Goal: Information Seeking & Learning: Learn about a topic

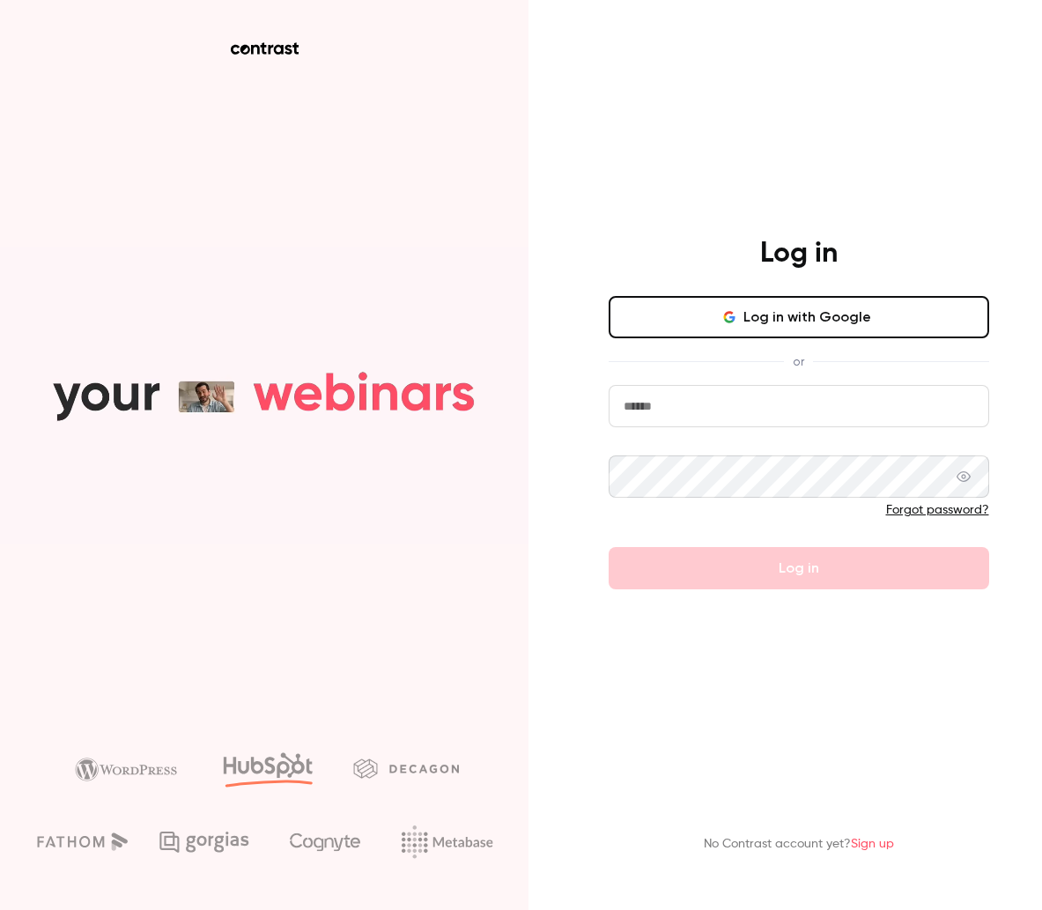
click at [729, 325] on button "Log in with Google" at bounding box center [799, 317] width 381 height 42
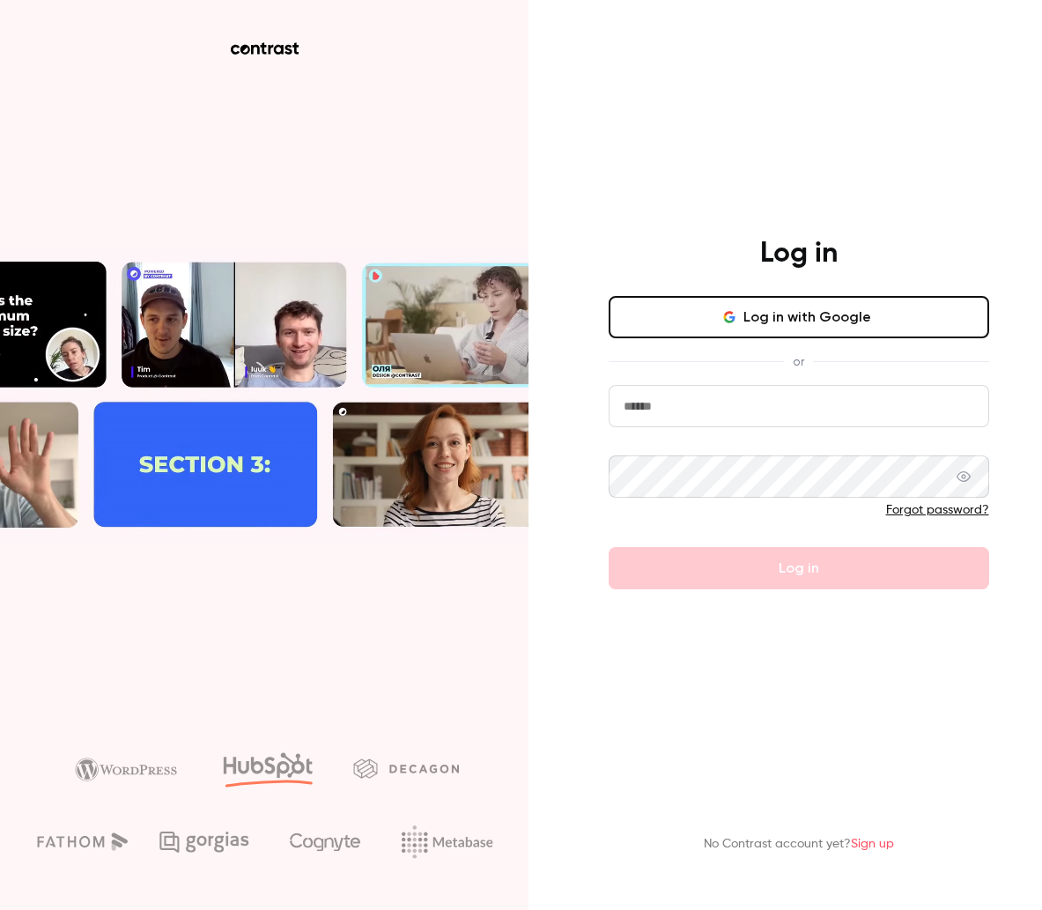
click at [318, 224] on aside at bounding box center [264, 455] width 529 height 910
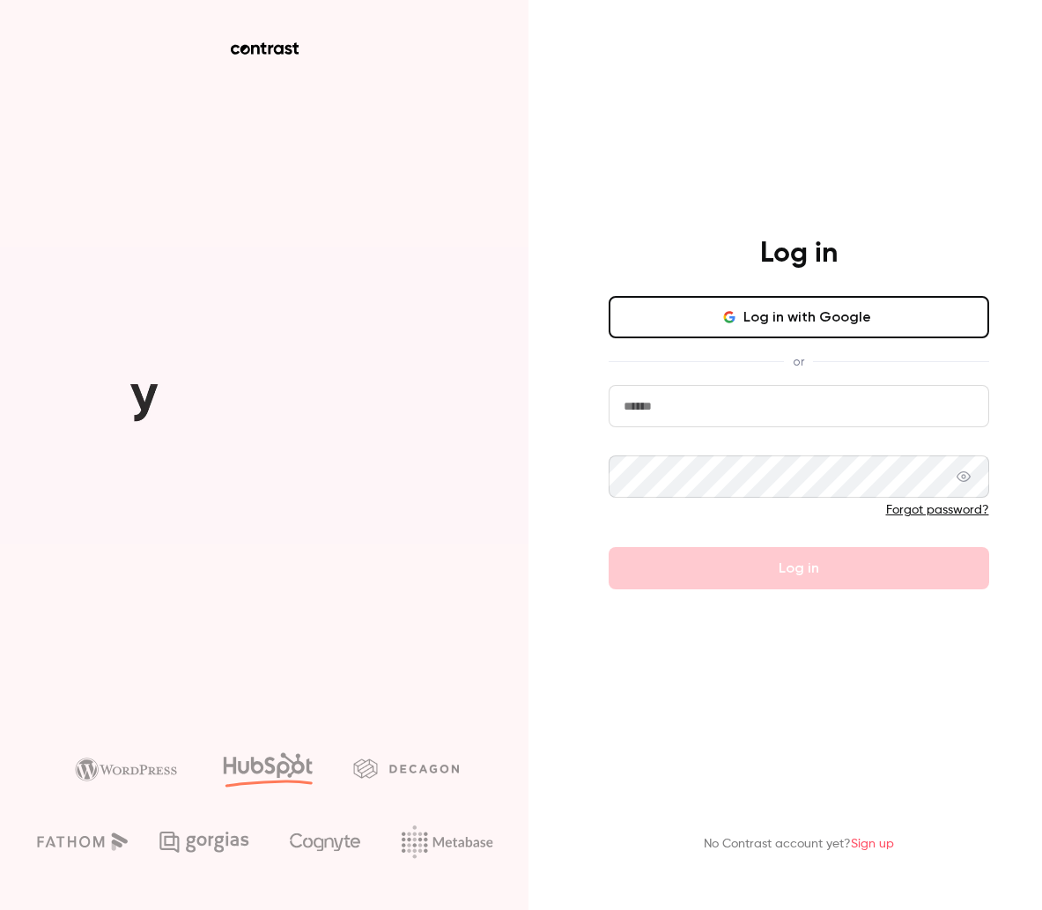
click at [720, 337] on button "Log in with Google" at bounding box center [799, 317] width 381 height 42
click at [723, 330] on button "Log in with Google" at bounding box center [799, 317] width 381 height 42
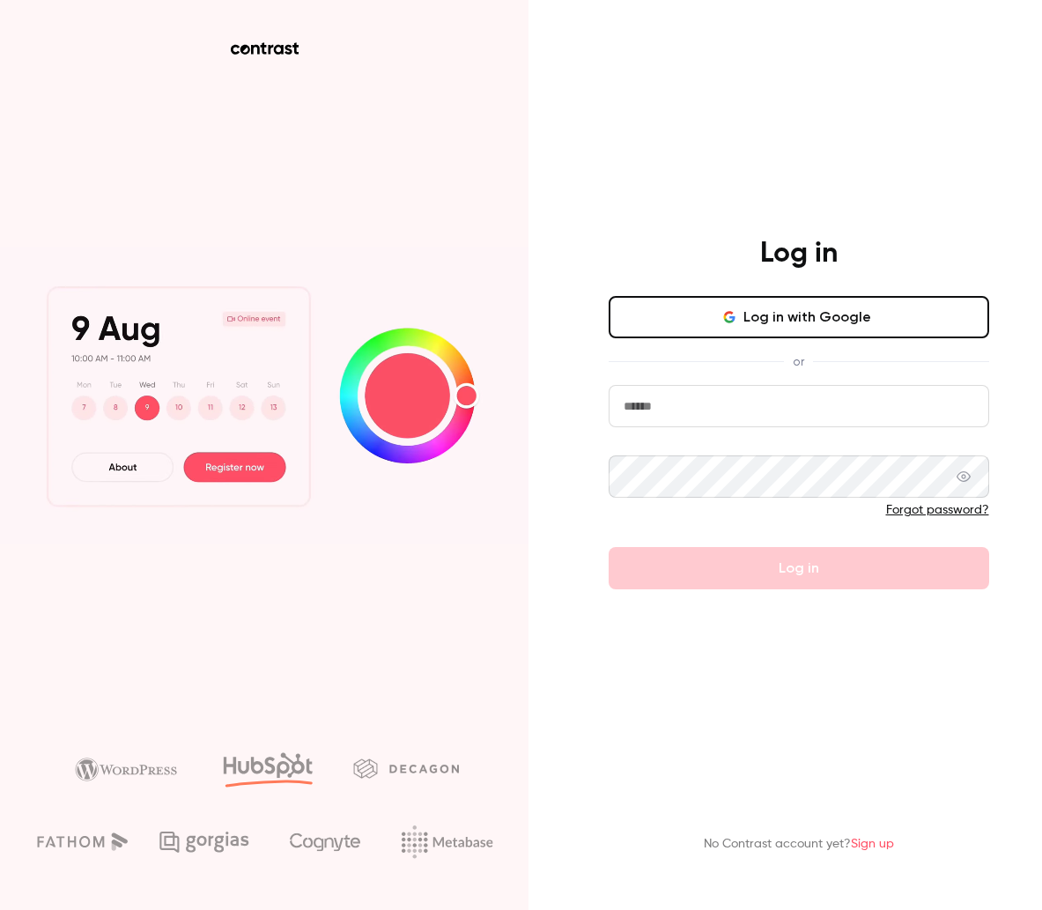
click at [676, 329] on button "Log in with Google" at bounding box center [799, 317] width 381 height 42
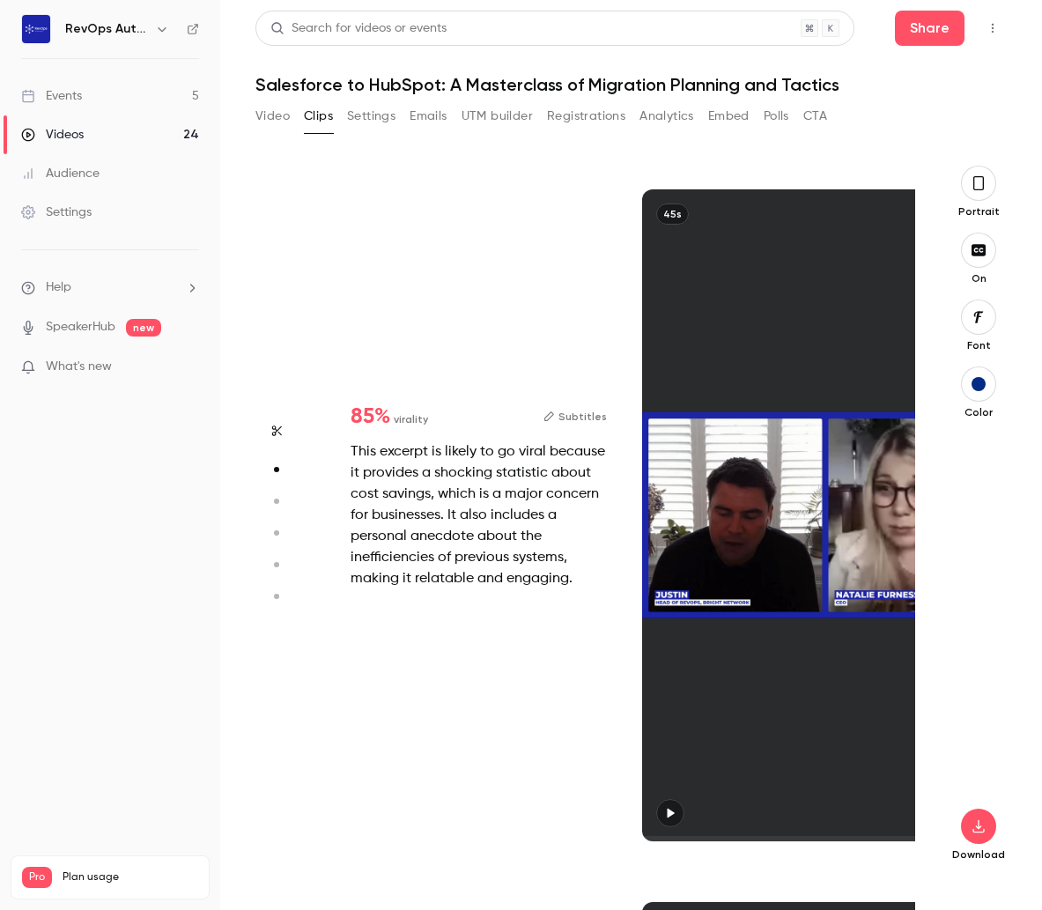
type input "*"
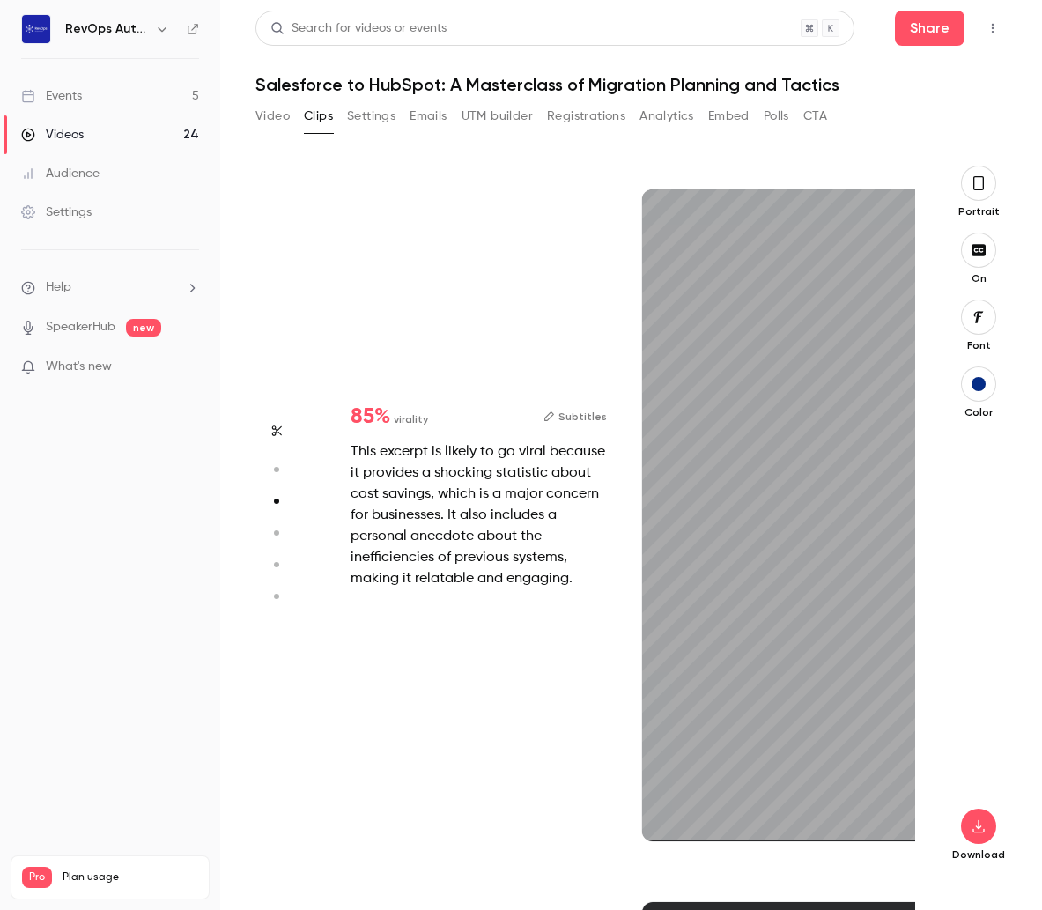
scroll to position [1426, 0]
click at [819, 556] on div "45s" at bounding box center [825, 515] width 367 height 652
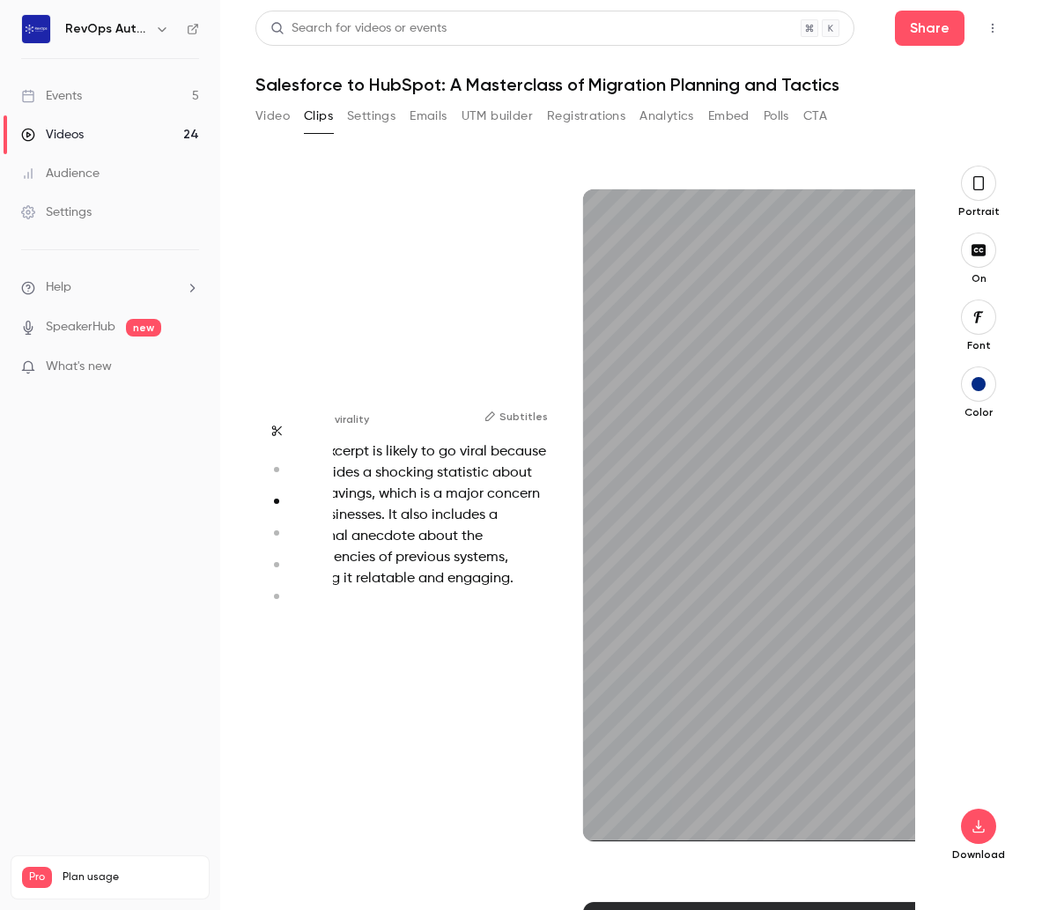
scroll to position [1426, 93]
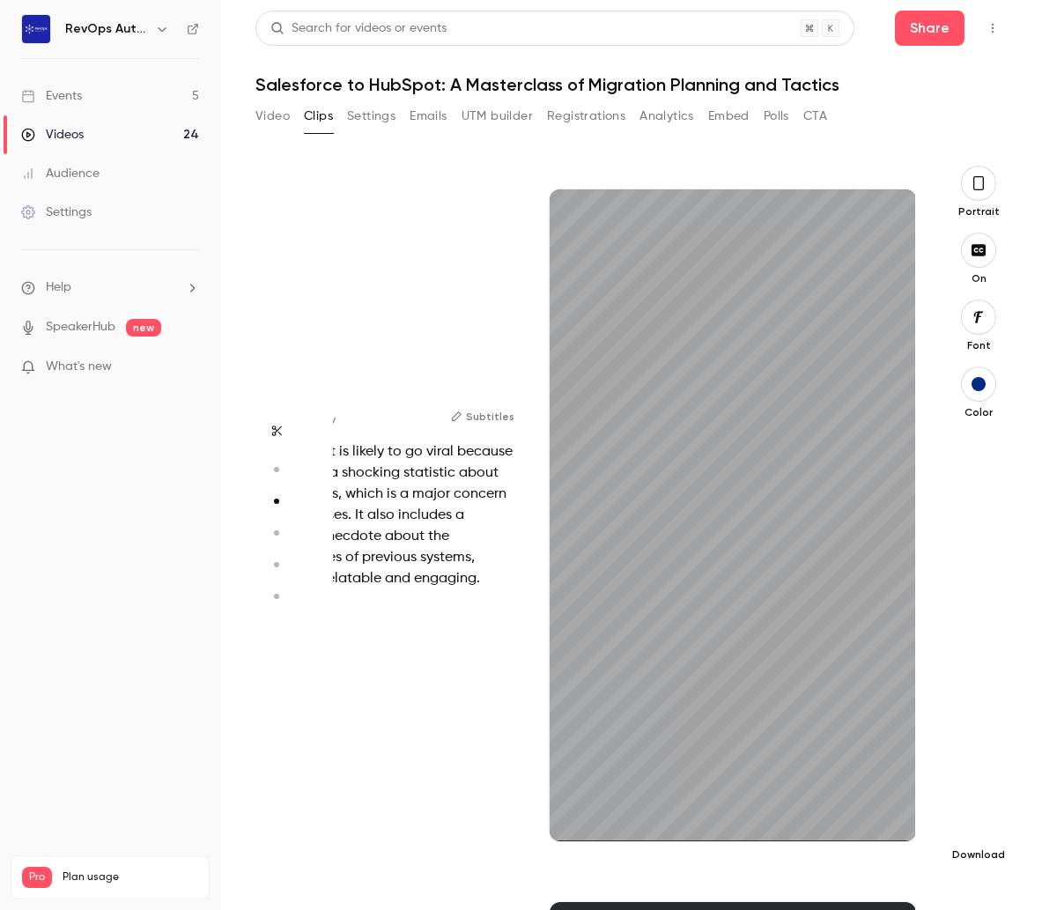
click at [979, 835] on button "button" at bounding box center [978, 826] width 35 height 35
click at [352, 564] on div "This excerpt is likely to go viral because it provides a shocking statistic abo…" at bounding box center [386, 515] width 256 height 148
drag, startPoint x: 482, startPoint y: 472, endPoint x: 463, endPoint y: 498, distance: 31.5
click at [482, 472] on div "This excerpt is likely to go viral because it provides a shocking statistic abo…" at bounding box center [386, 515] width 256 height 148
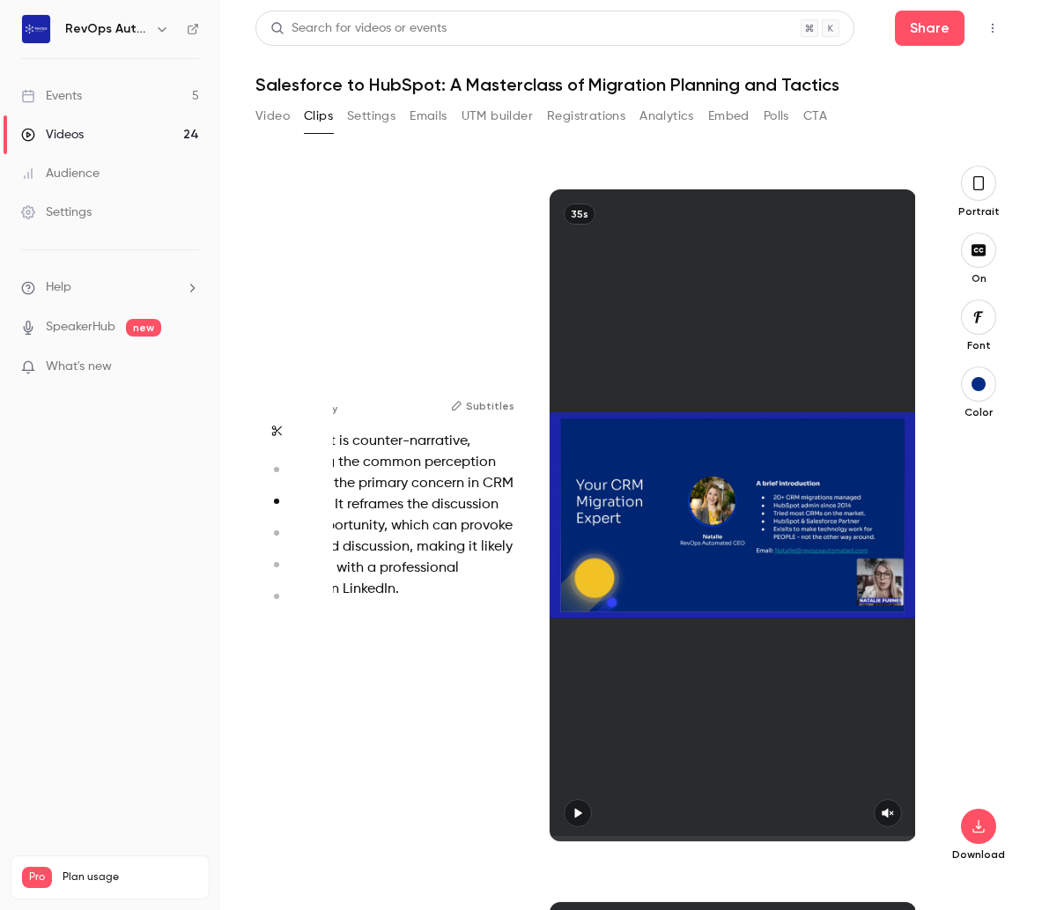
type input "*"
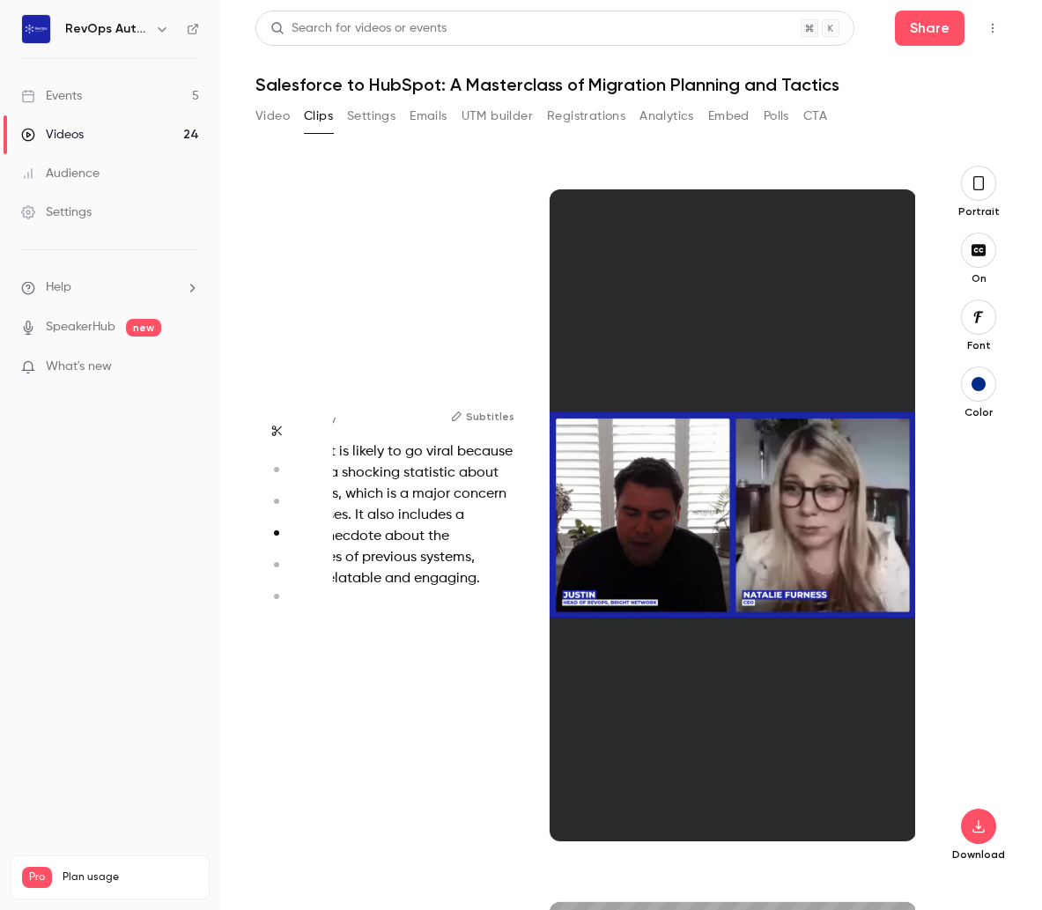
type input "*"
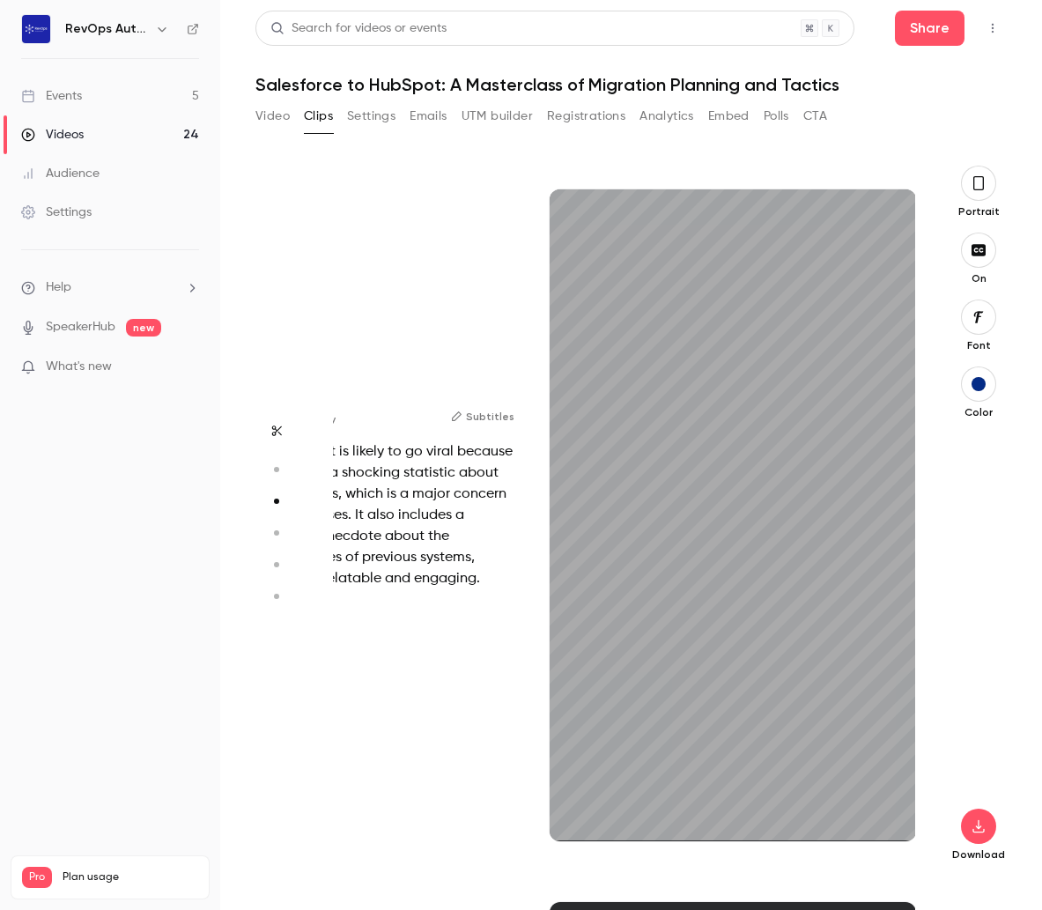
click at [435, 478] on div "This excerpt is likely to go viral because it provides a shocking statistic abo…" at bounding box center [386, 515] width 256 height 148
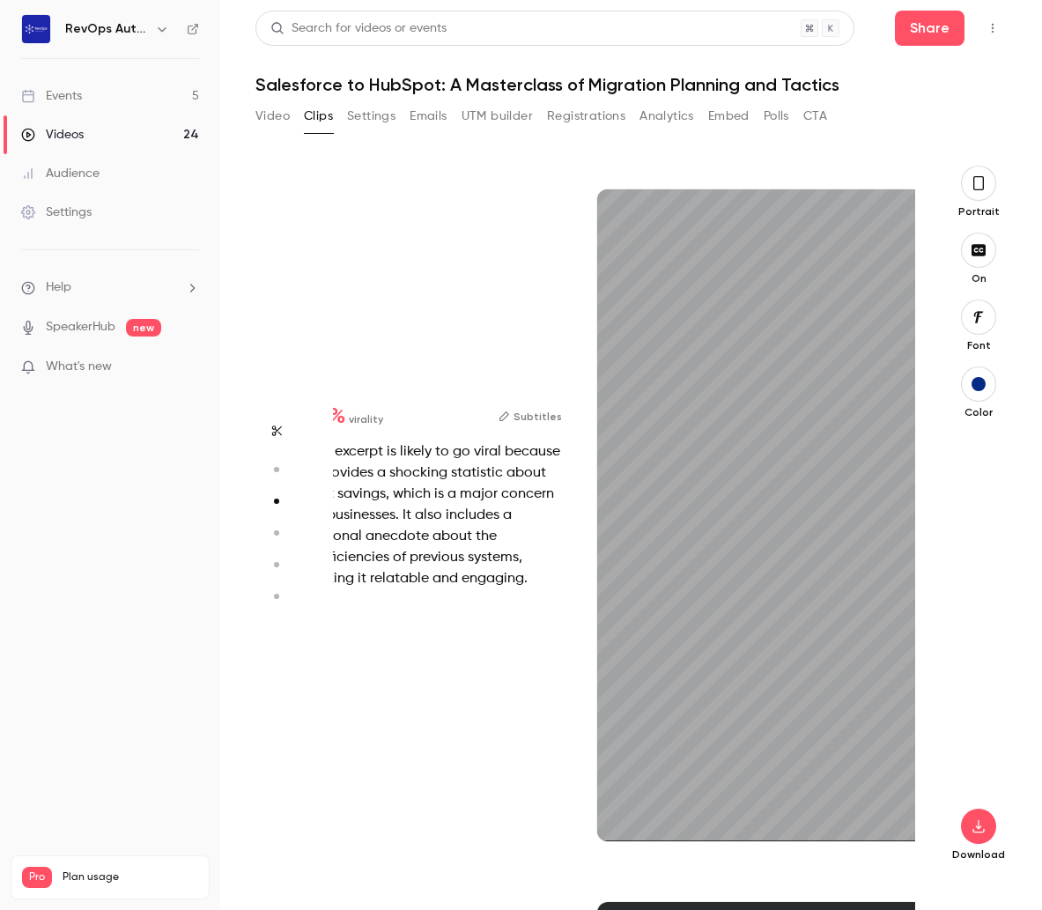
scroll to position [1426, 36]
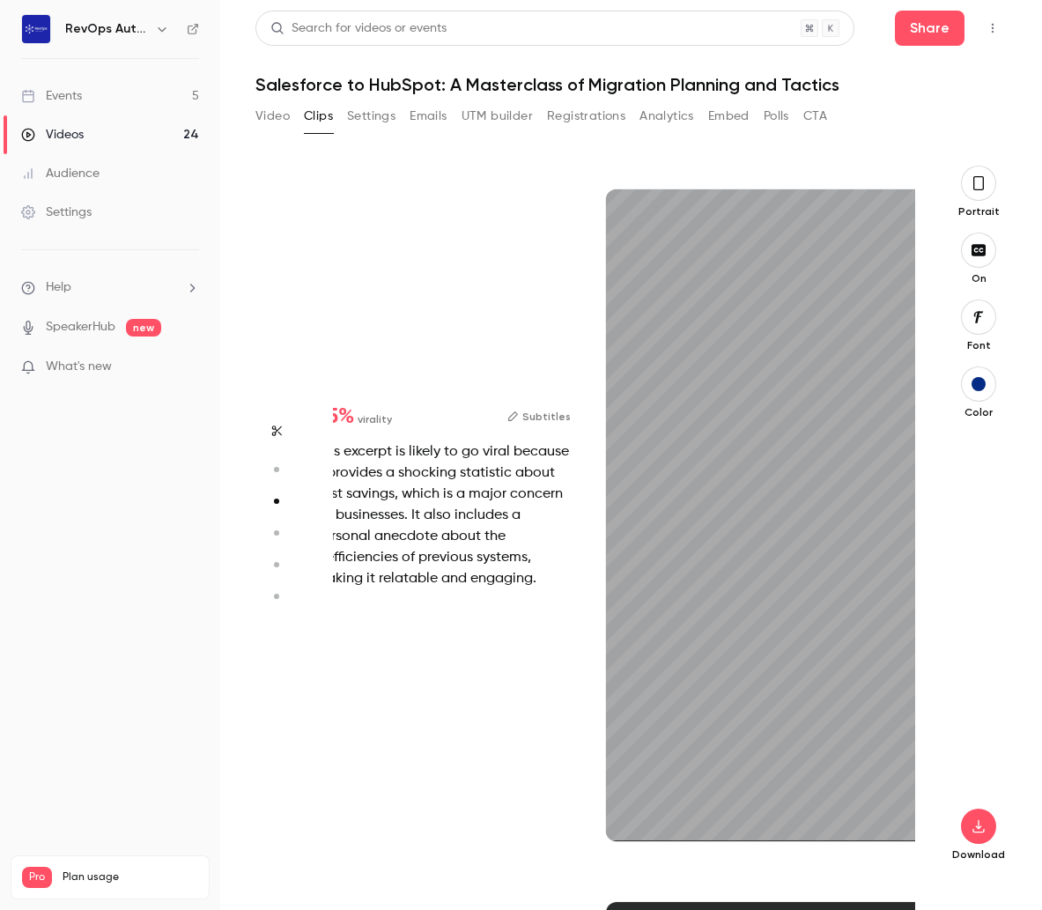
click at [271, 469] on icon "button" at bounding box center [276, 469] width 16 height 12
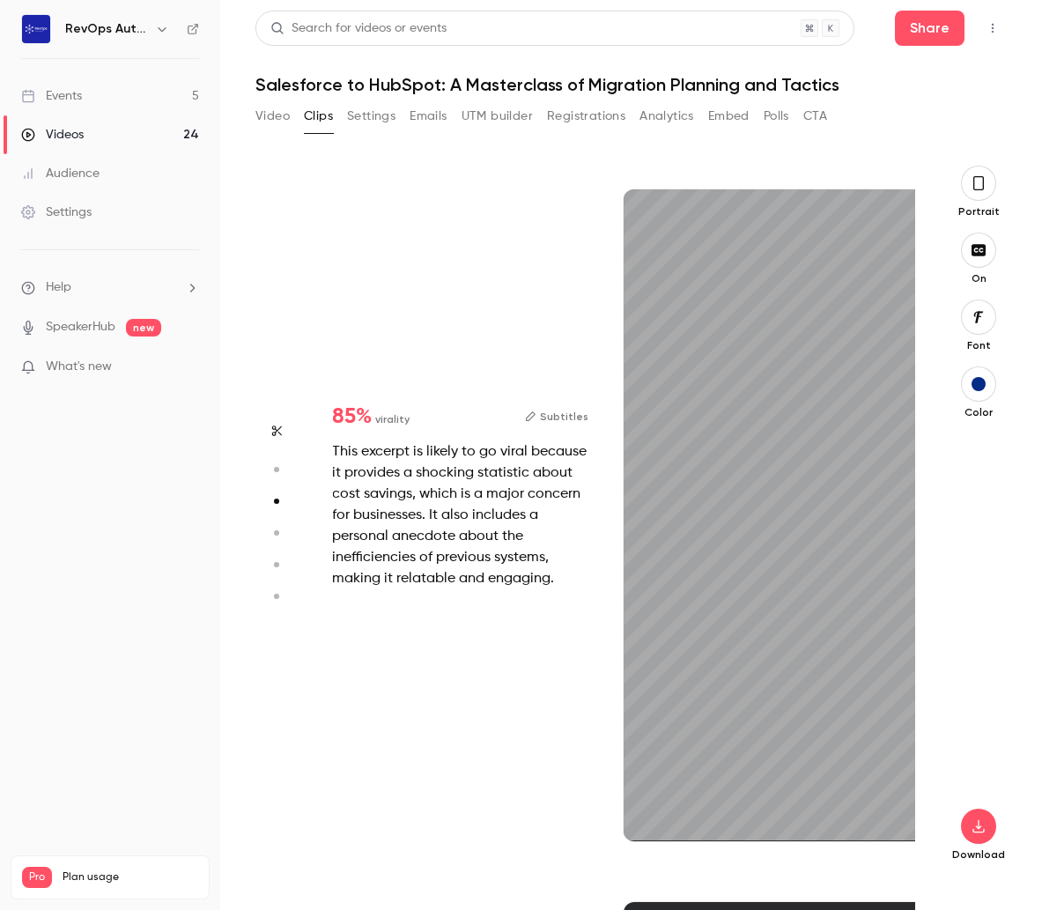
type input "*"
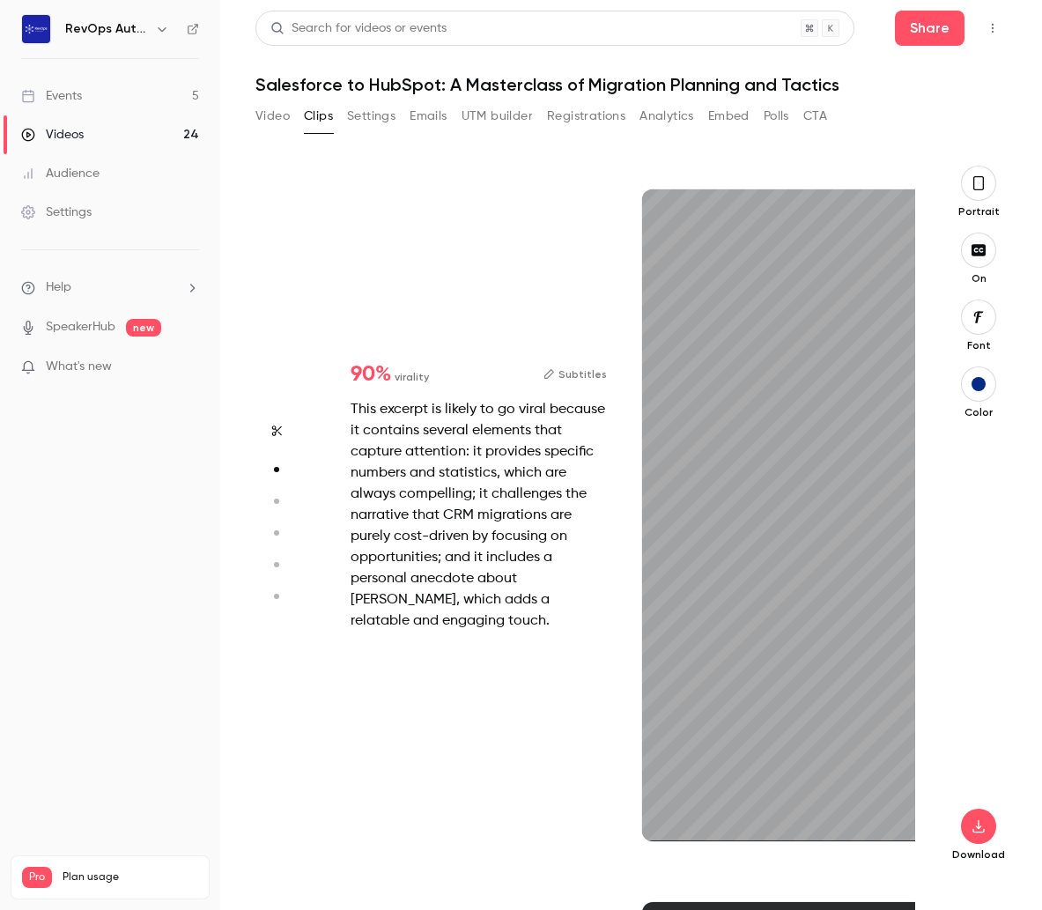
type input "*"
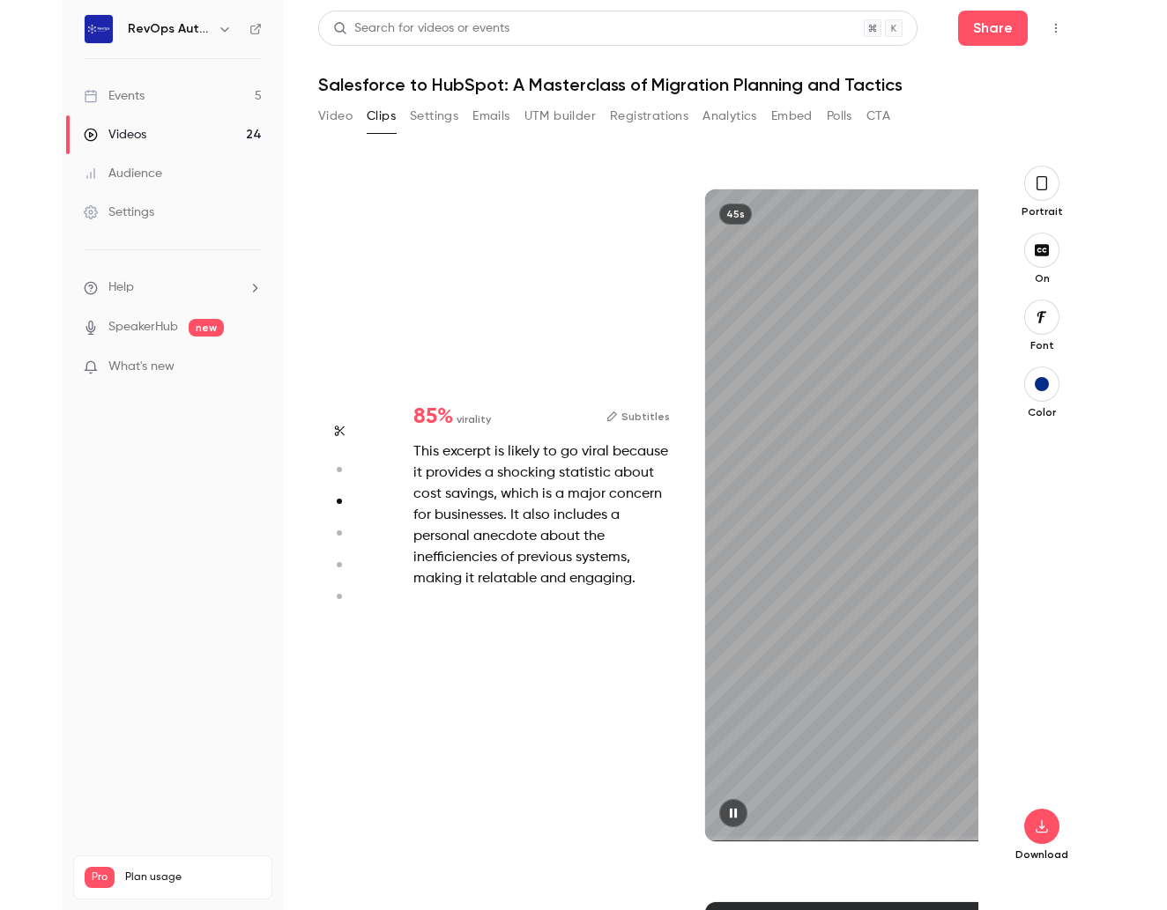
scroll to position [1426, 0]
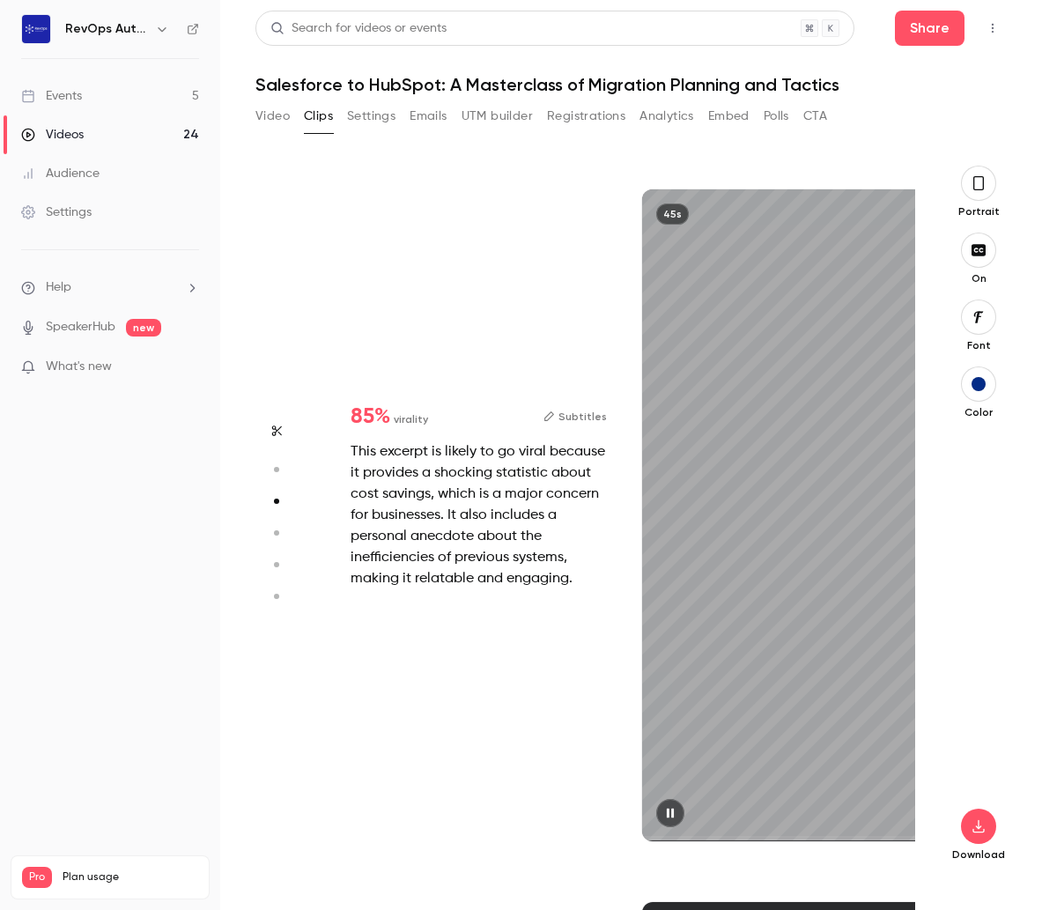
click at [772, 544] on div "45s" at bounding box center [825, 515] width 367 height 652
click at [683, 811] on button "button" at bounding box center [670, 813] width 28 height 28
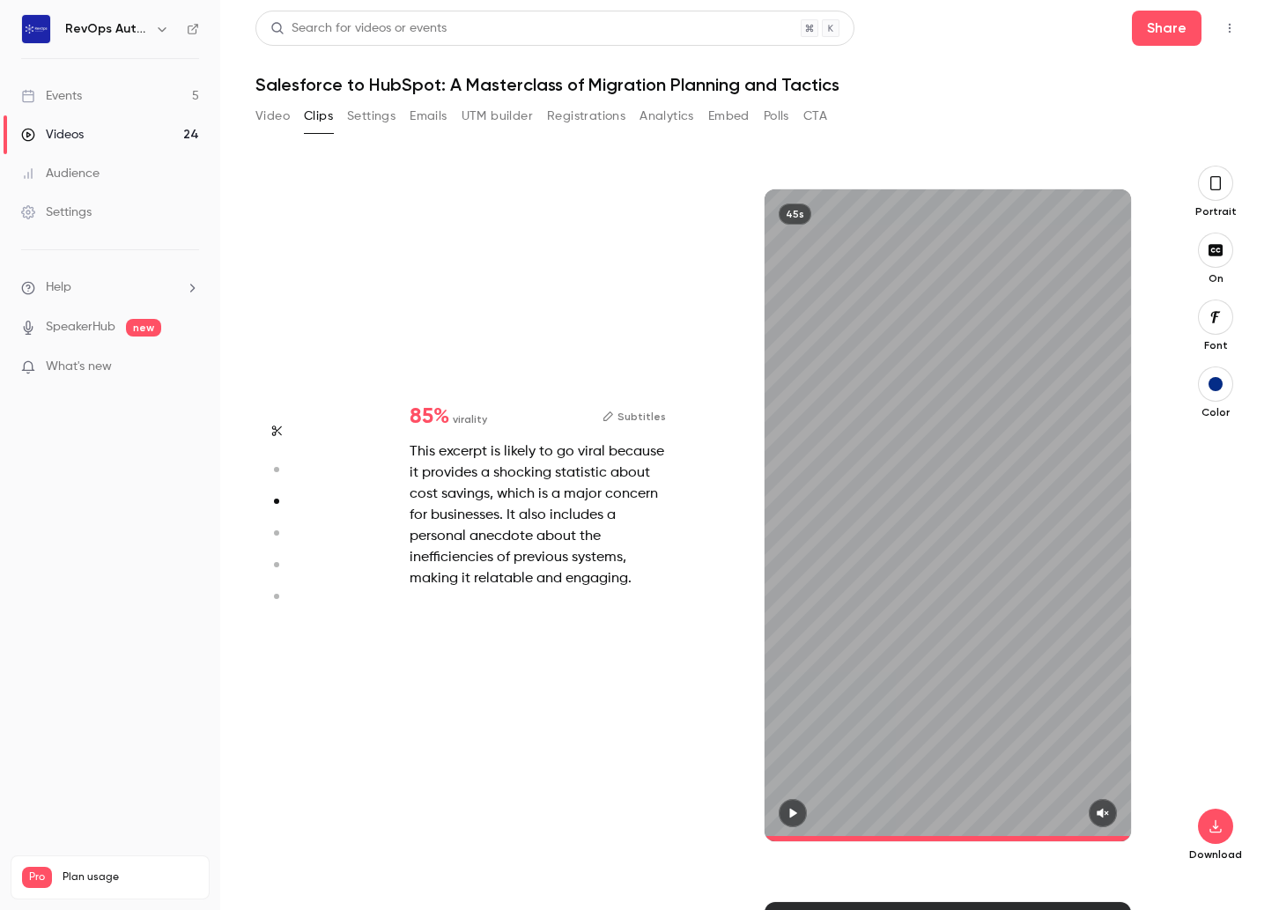
type input "*"
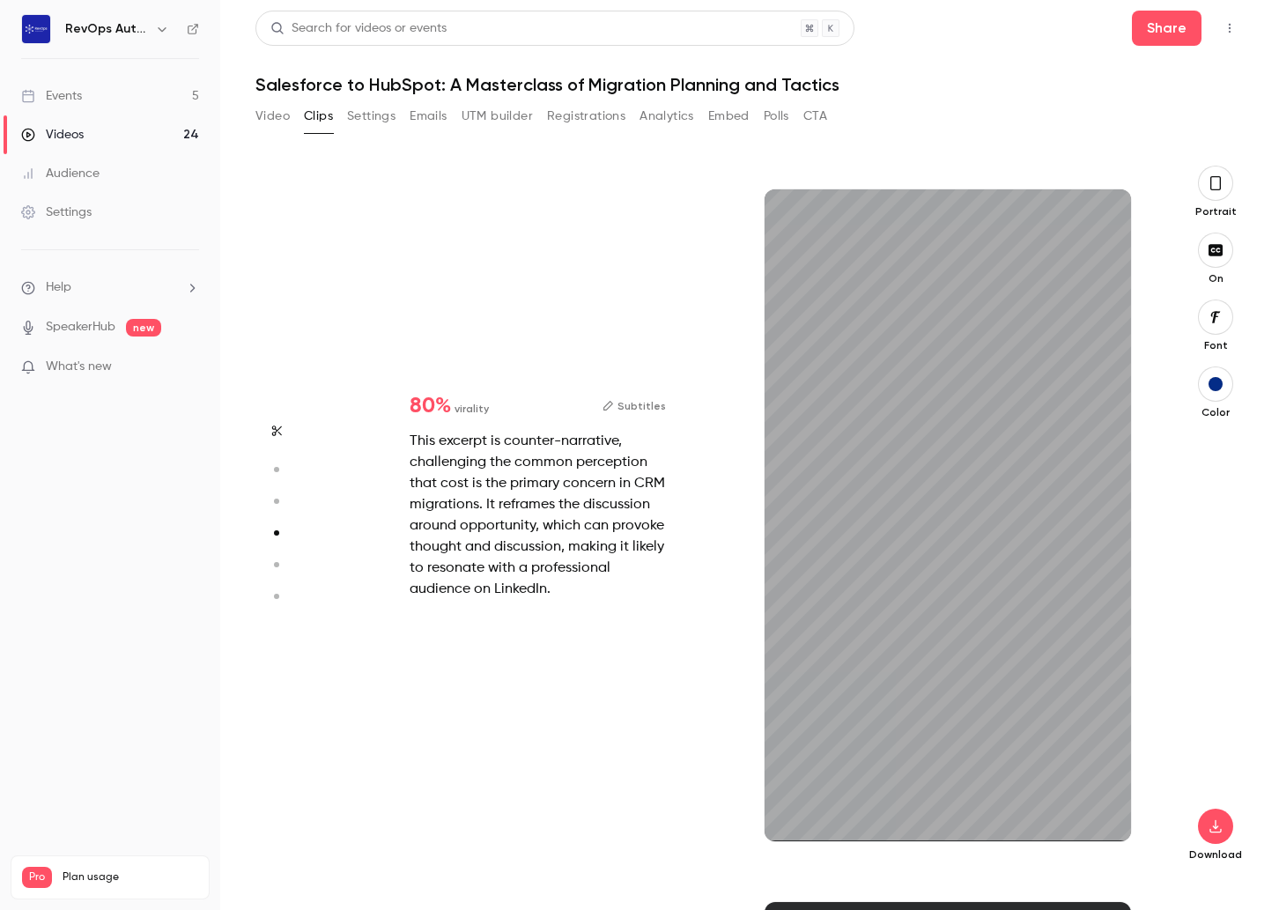
scroll to position [2138, 0]
type input "*"
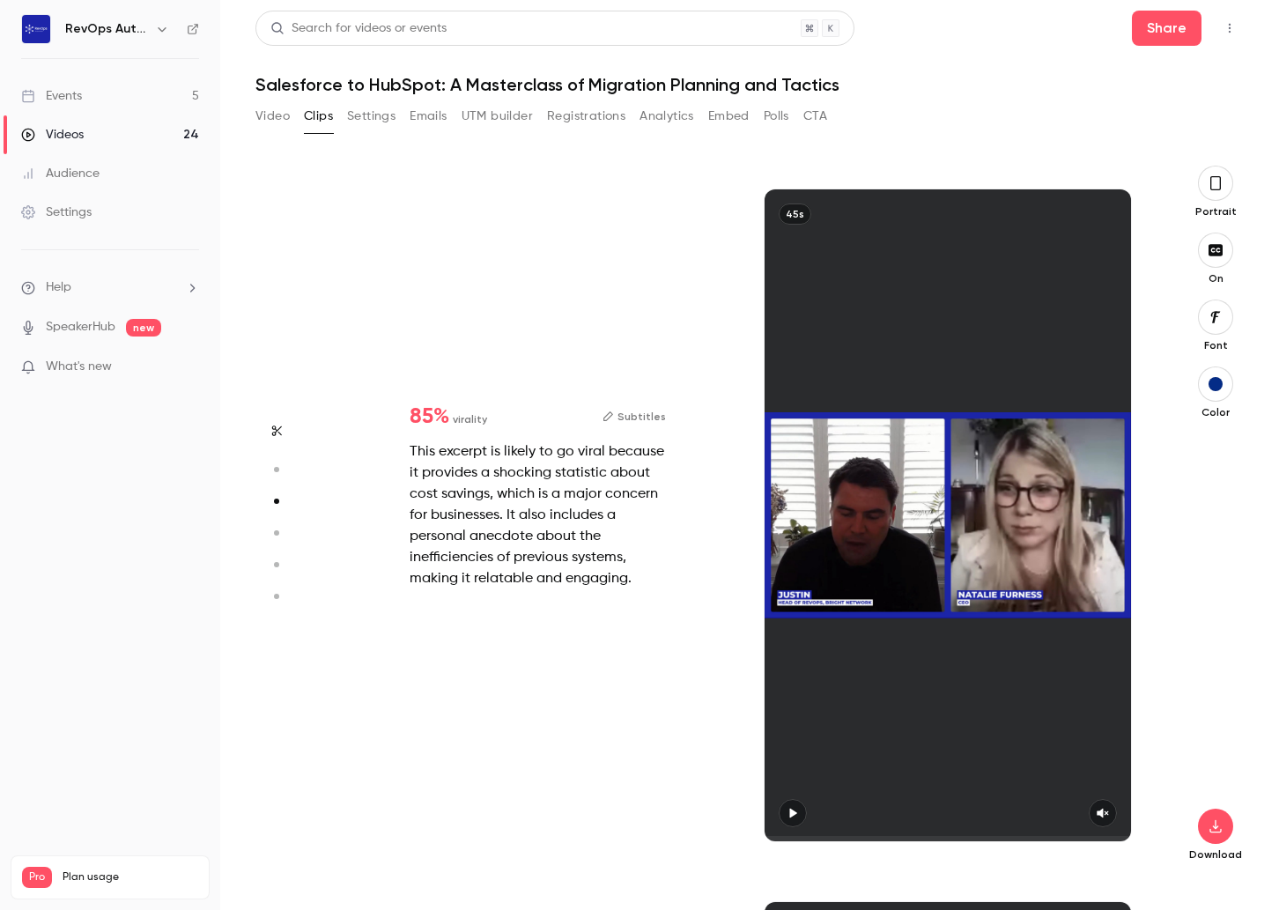
scroll to position [1426, 0]
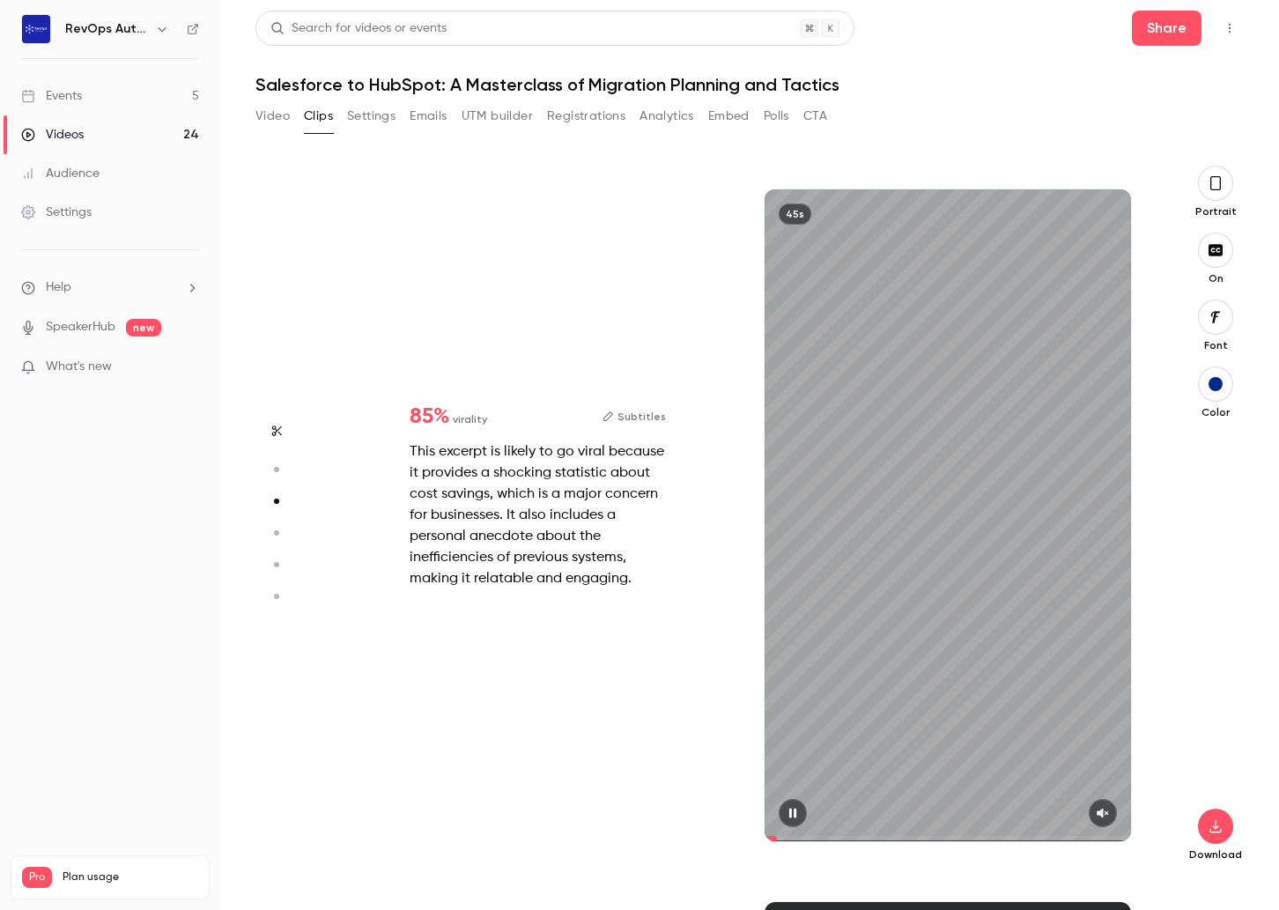
click at [644, 416] on button "Subtitles" at bounding box center [634, 416] width 63 height 21
drag, startPoint x: 360, startPoint y: 216, endPoint x: 548, endPoint y: 436, distance: 289.4
click at [559, 518] on div "85 % virality Subtitles This excerpt is likely to go viral because it provides …" at bounding box center [742, 515] width 819 height 699
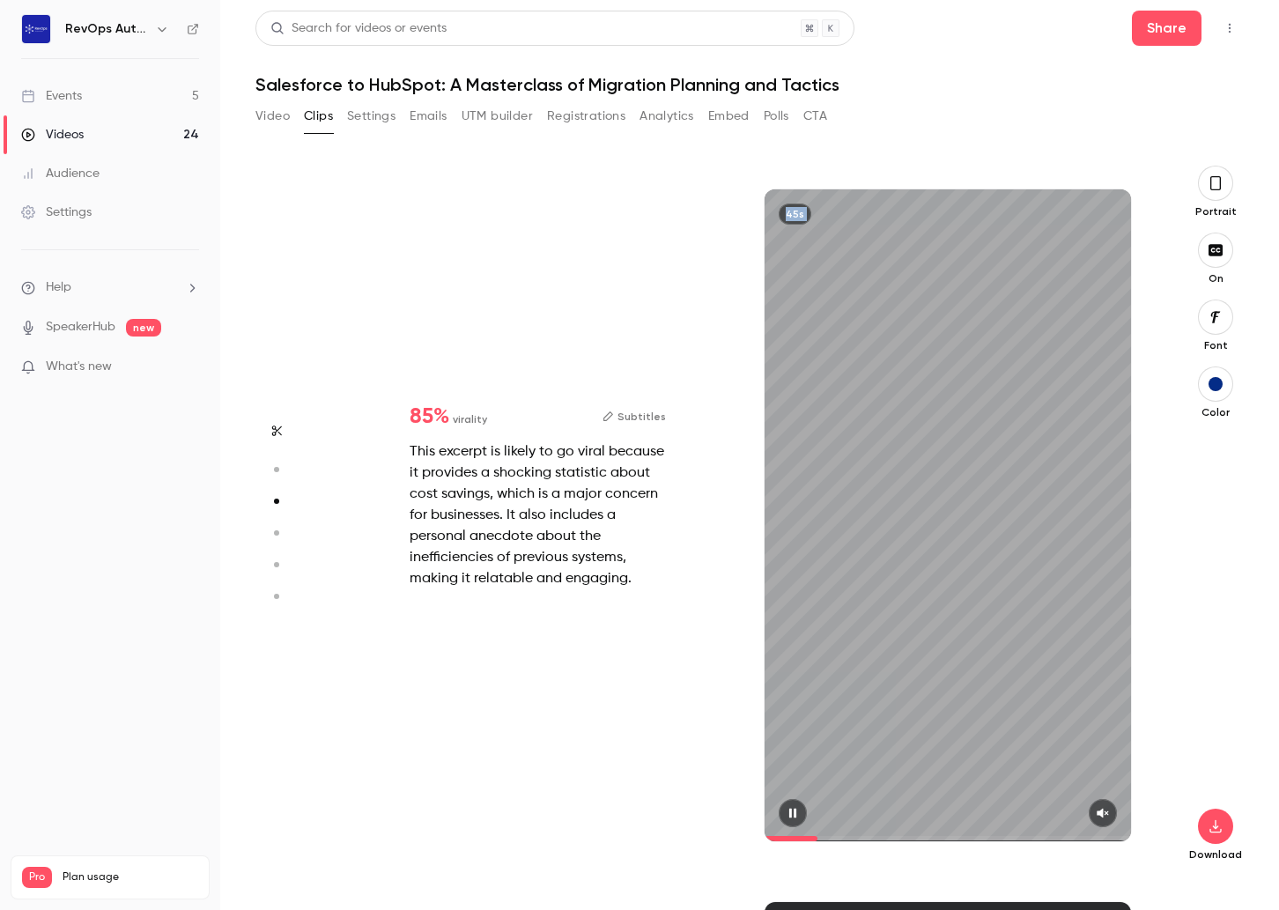
type input "*"
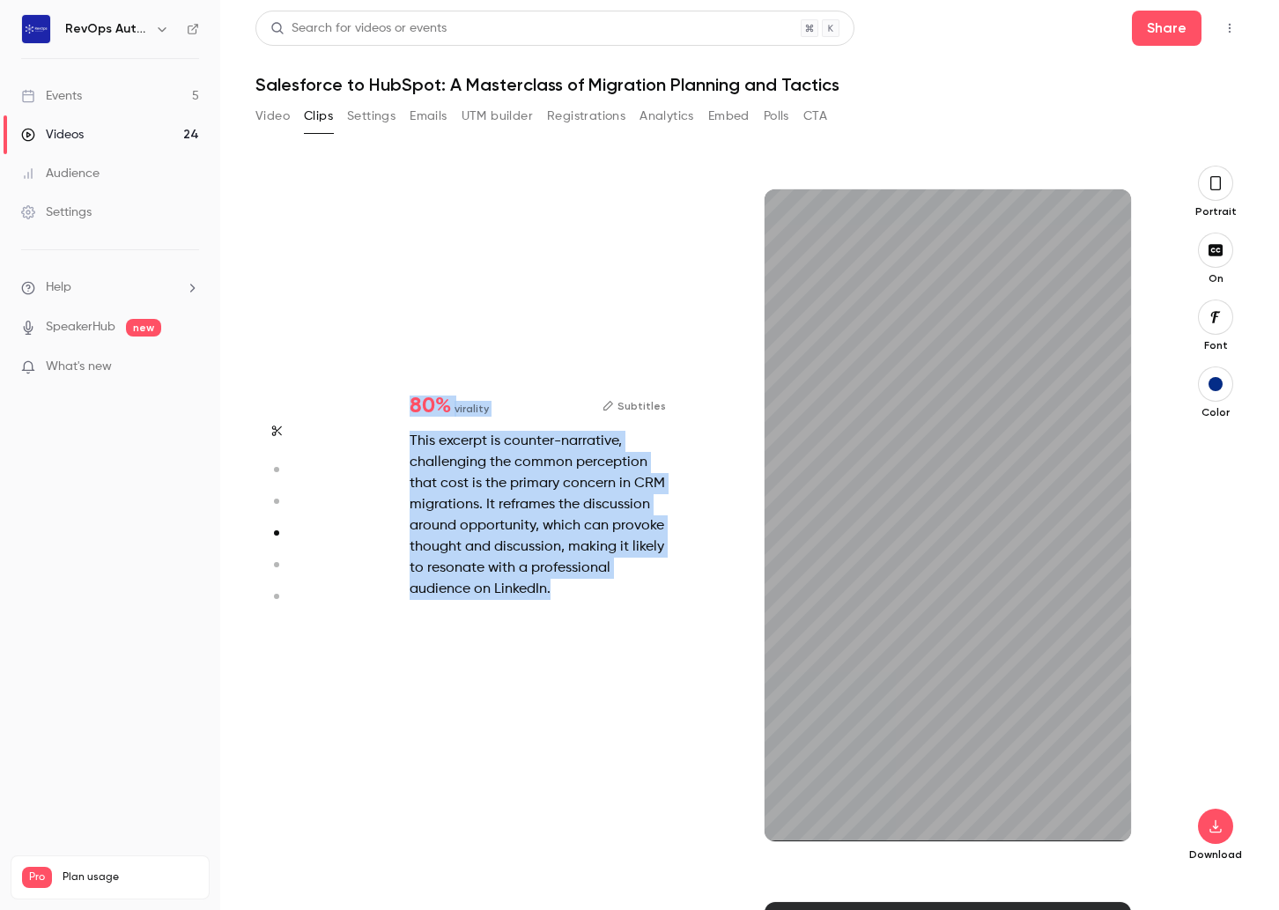
type input "*"
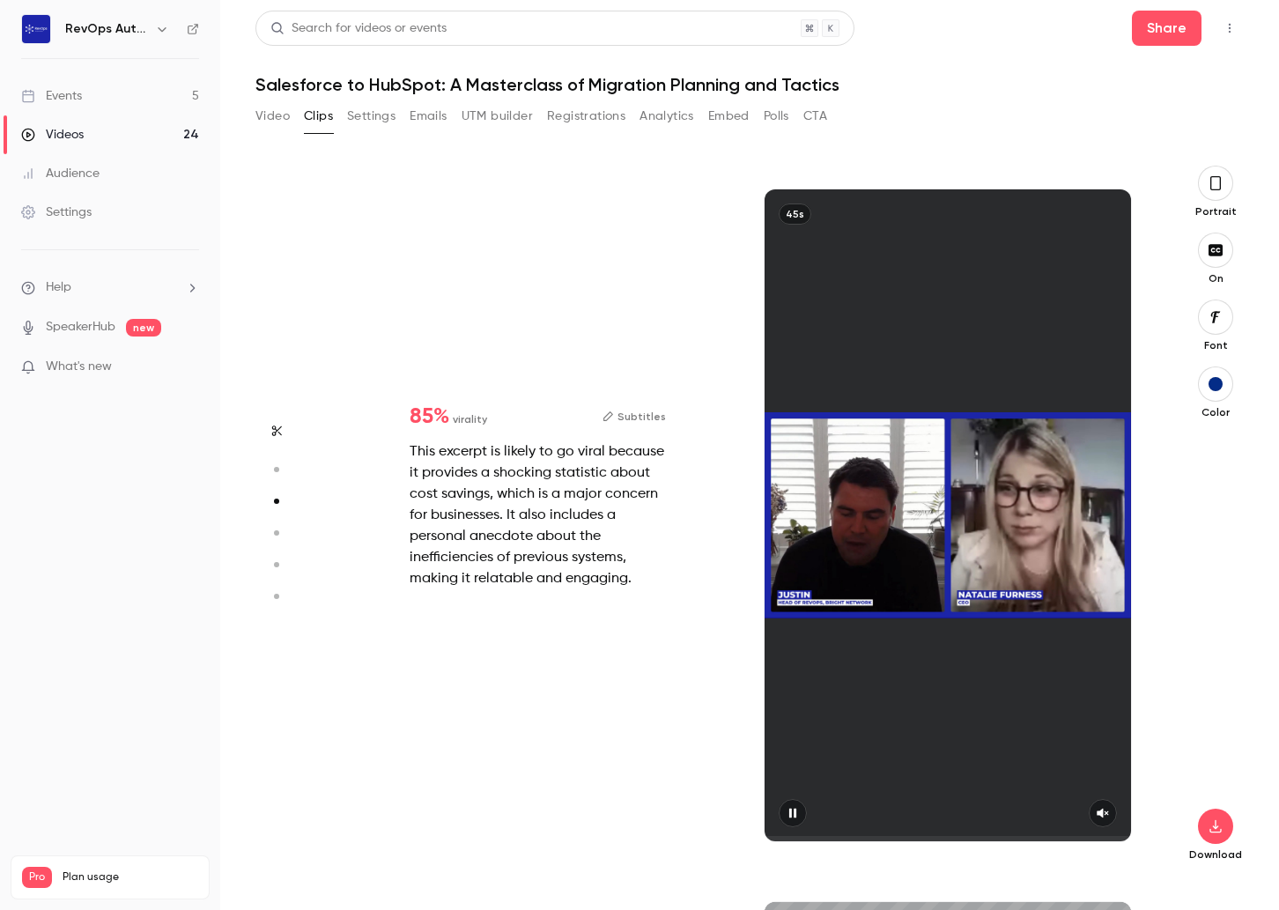
scroll to position [1426, 0]
click at [574, 338] on div "85 % virality Subtitles This excerpt is likely to go viral because it provides …" at bounding box center [742, 515] width 819 height 699
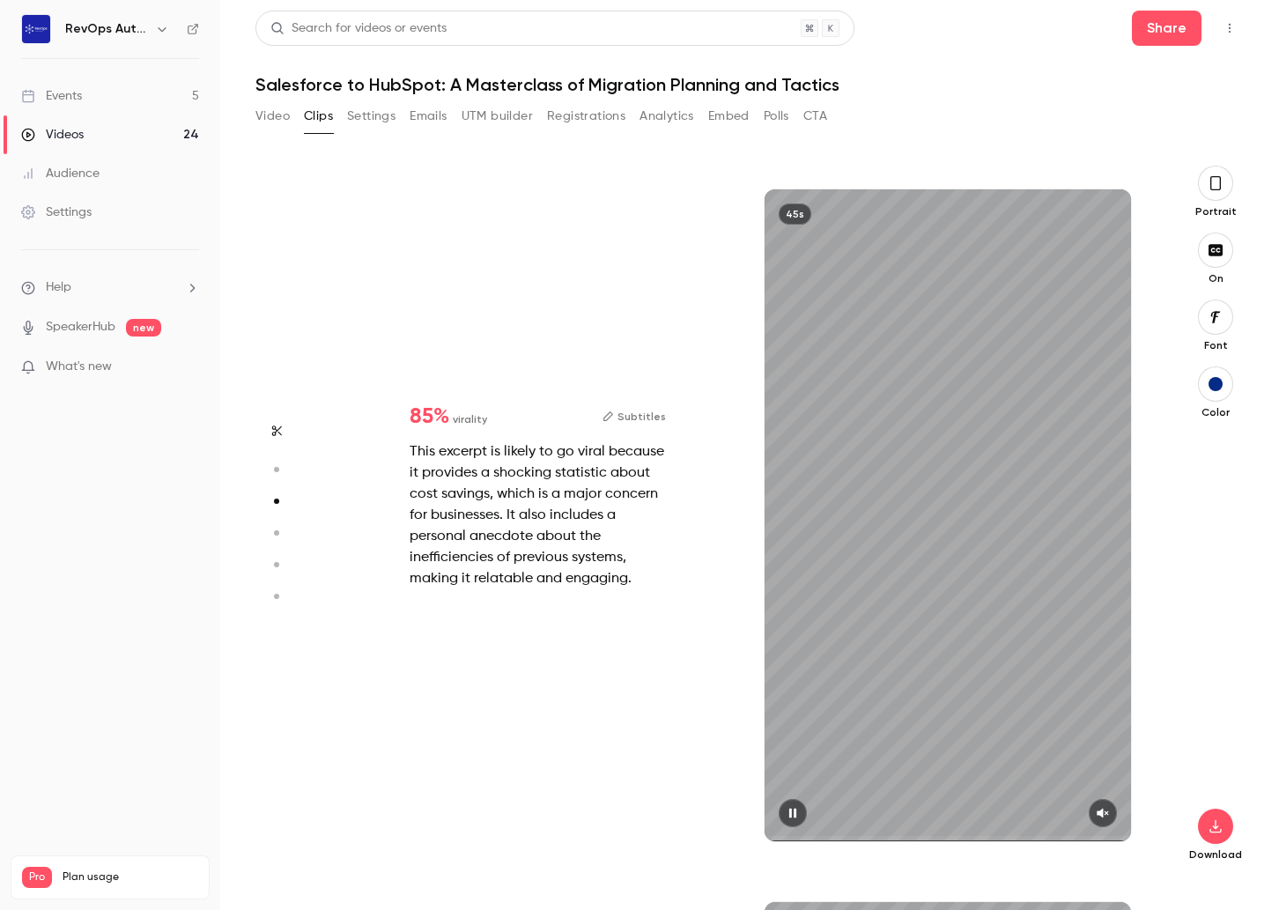
click at [638, 419] on button "Subtitles" at bounding box center [634, 416] width 63 height 21
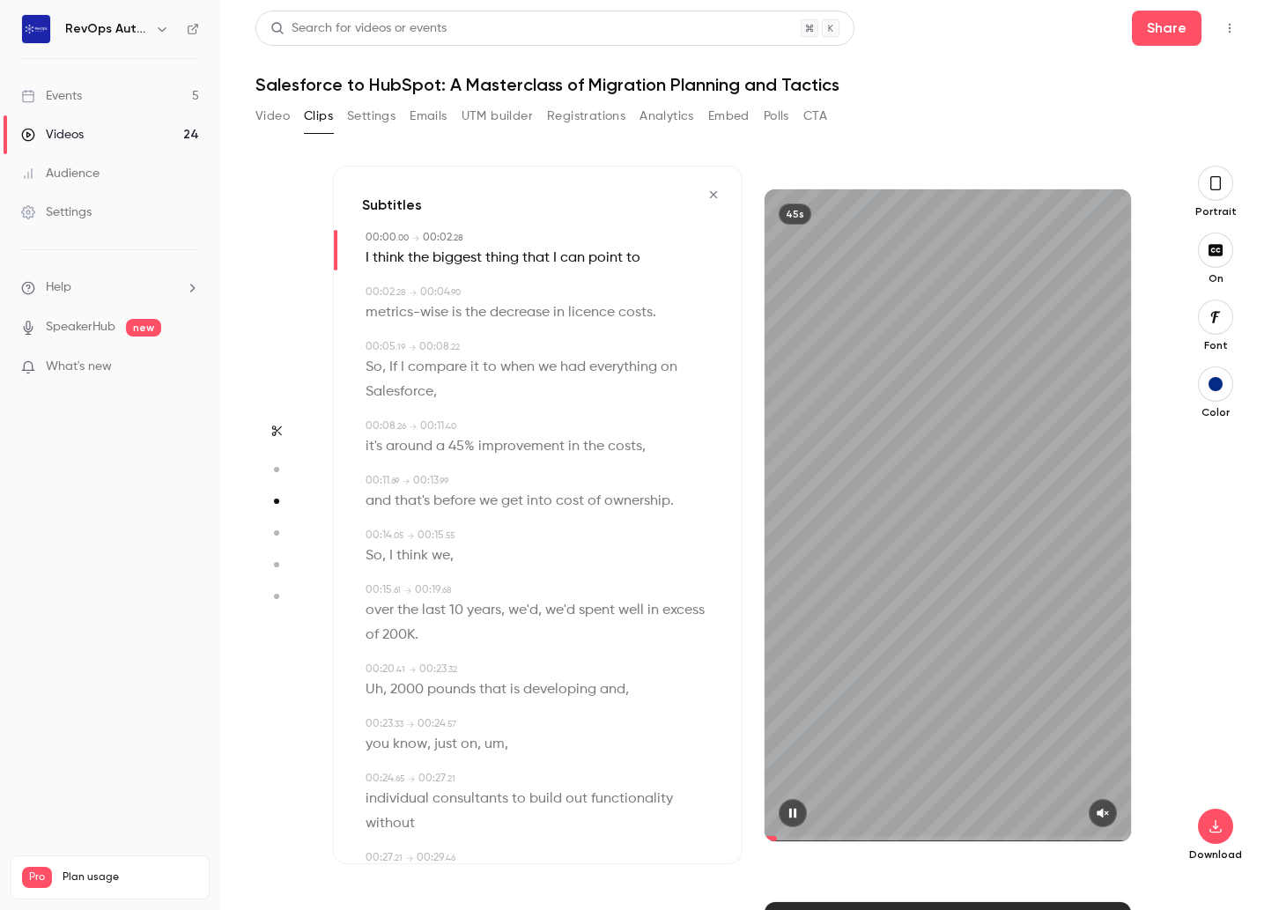
click at [673, 390] on p "So , If I compare it to when we had everything on Salesforce ," at bounding box center [540, 379] width 348 height 49
click at [678, 376] on p "So , If I compare it to when we had everything on Salesforce ," at bounding box center [540, 379] width 348 height 49
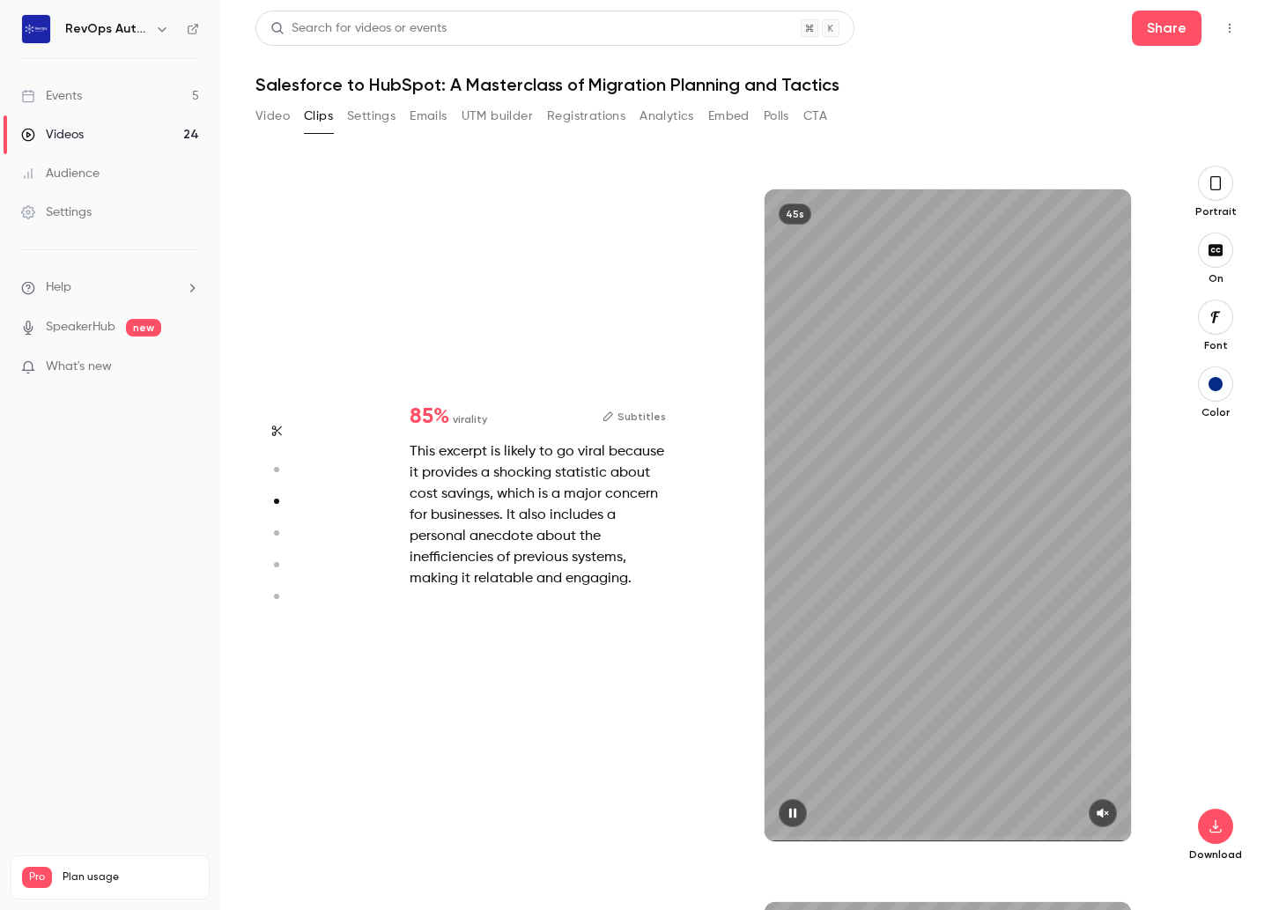
click at [588, 475] on div "This excerpt is likely to go viral because it provides a shocking statistic abo…" at bounding box center [538, 515] width 256 height 148
click at [636, 417] on button "Subtitles" at bounding box center [634, 416] width 63 height 21
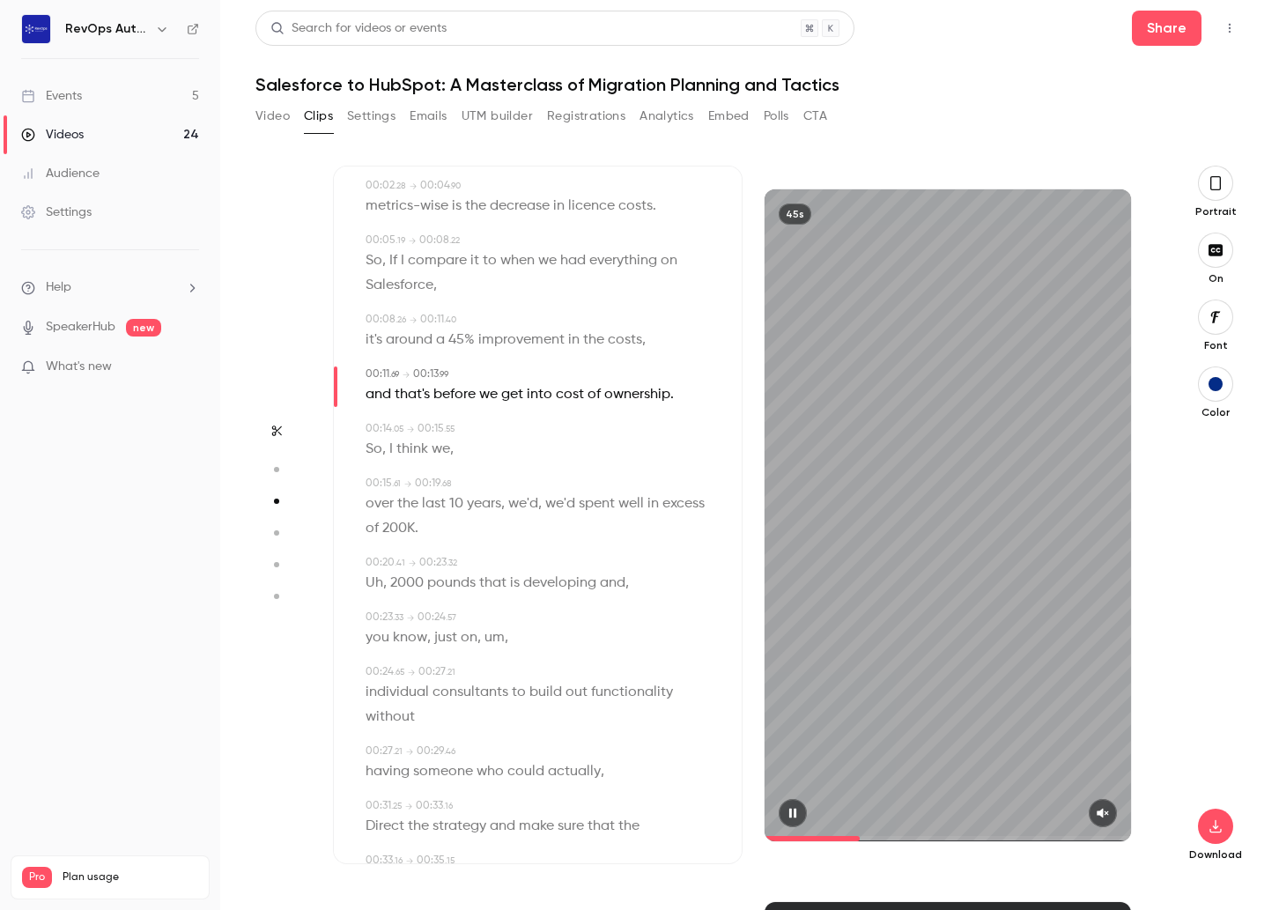
scroll to position [0, 0]
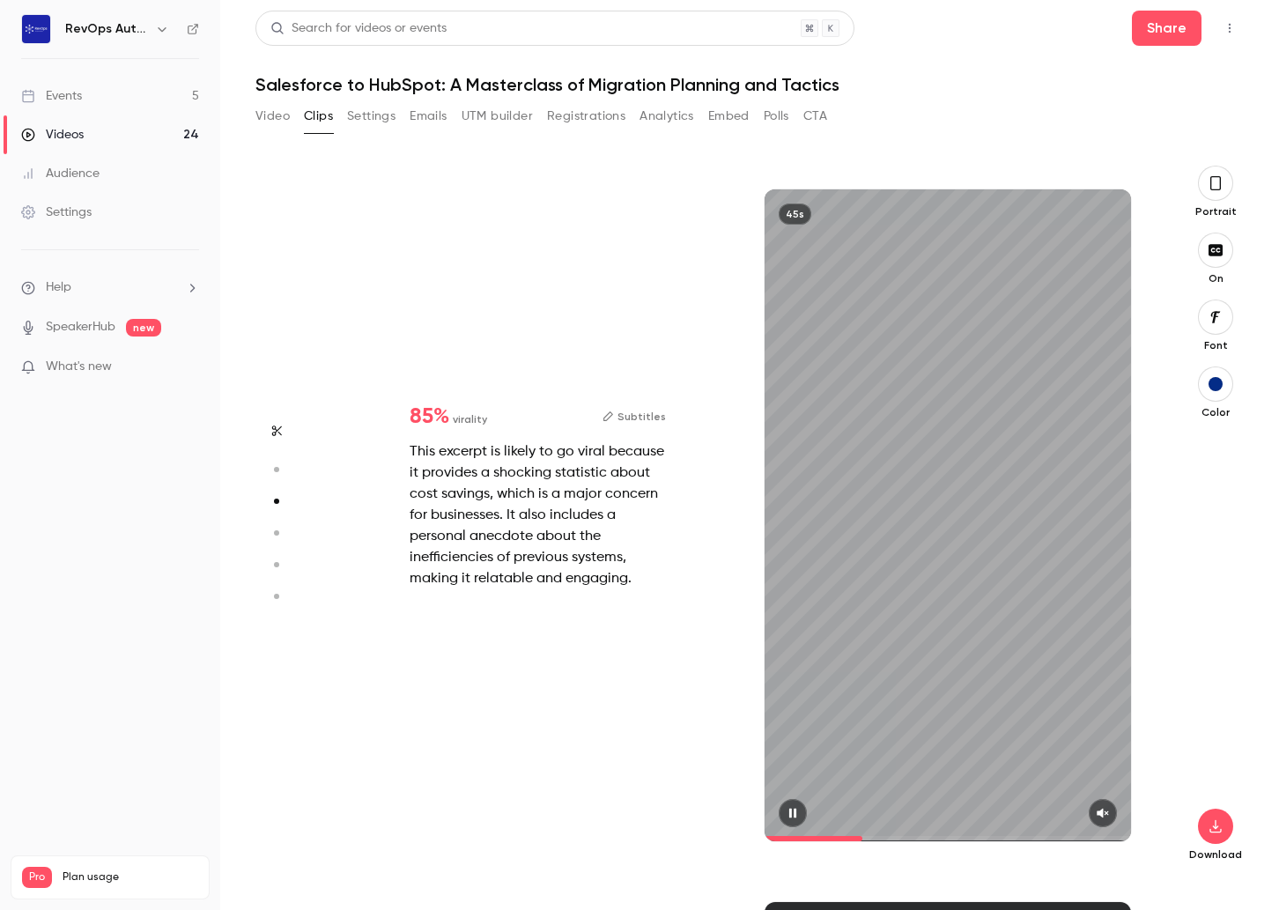
type input "*"
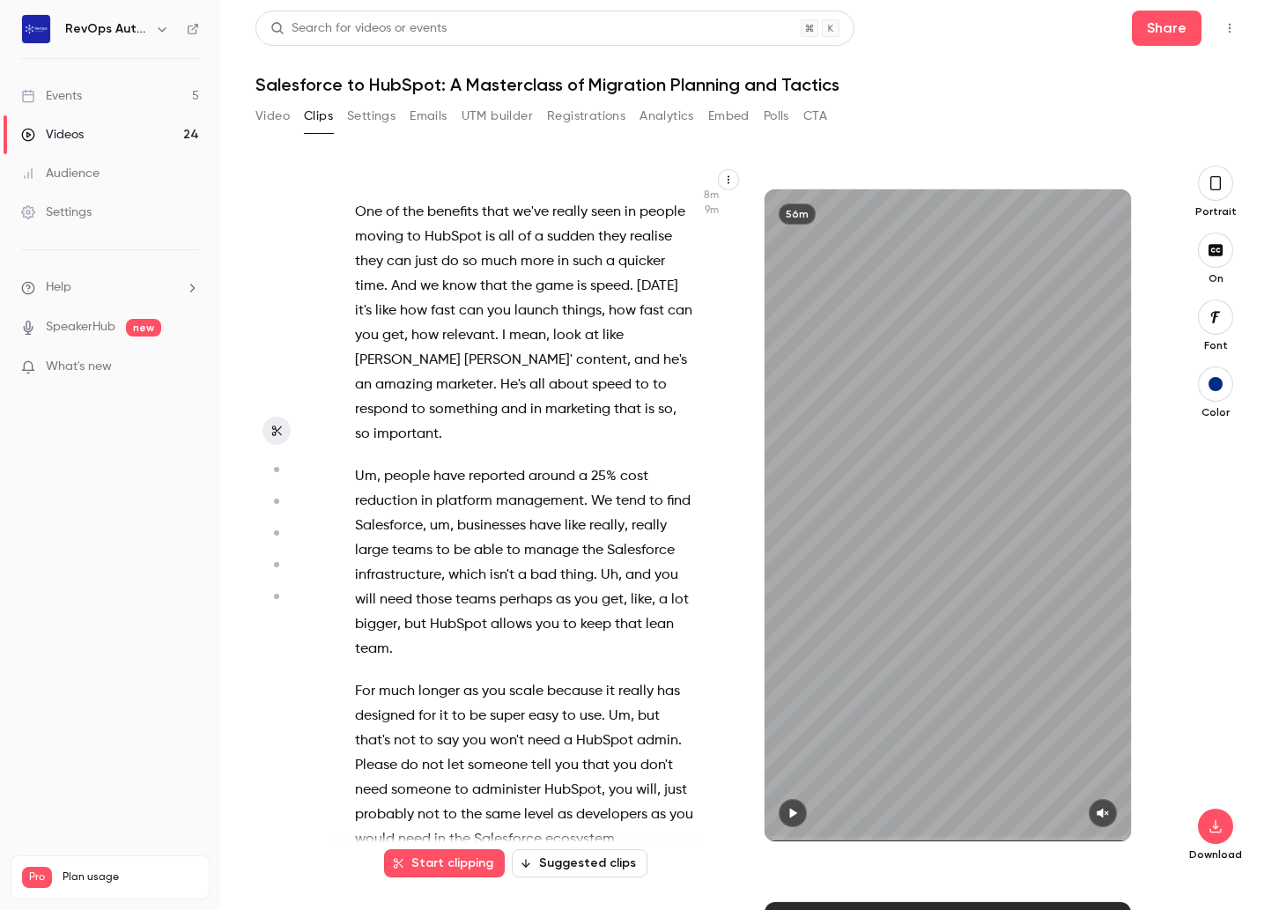
scroll to position [4397, 0]
click at [598, 857] on button "Suggested clips" at bounding box center [580, 863] width 136 height 28
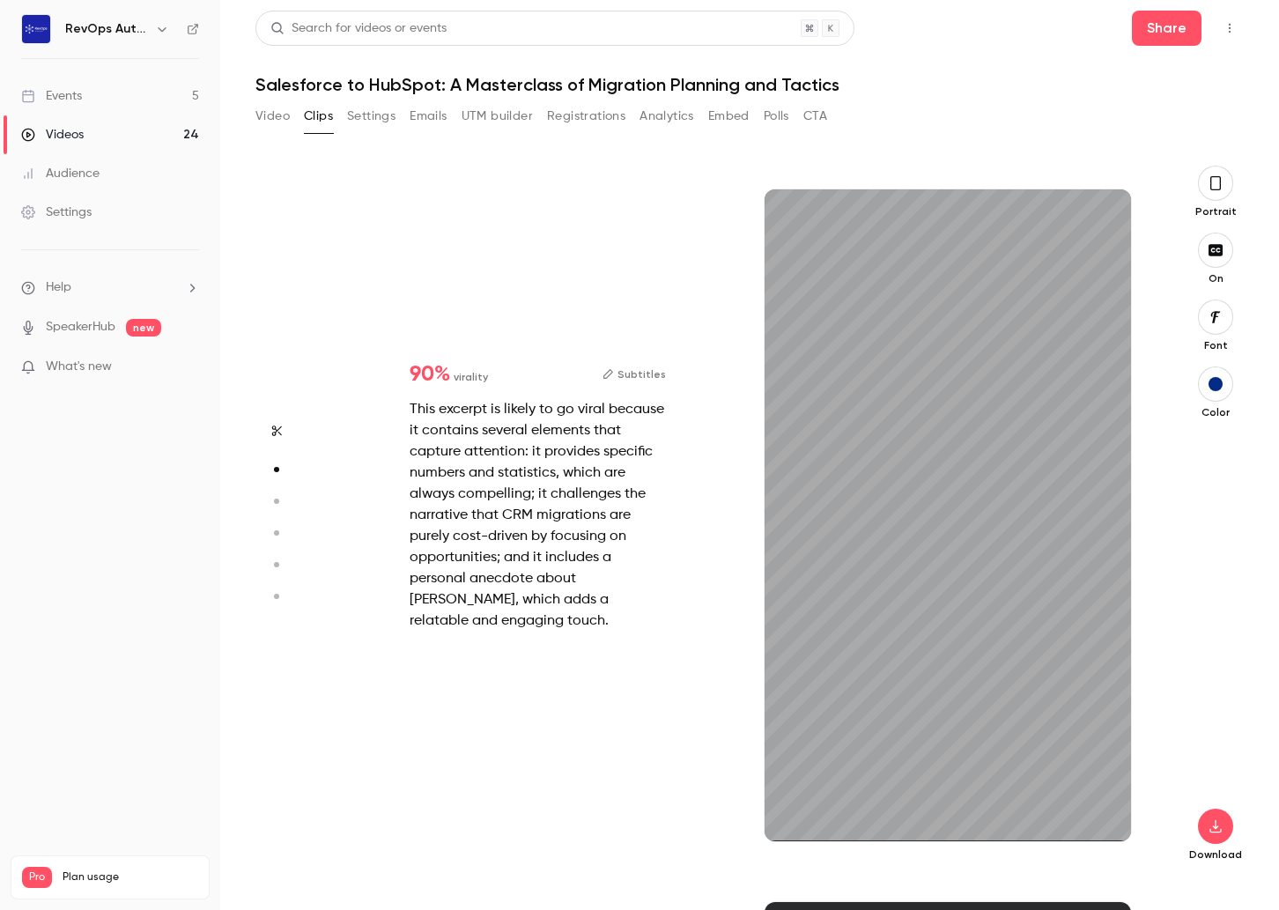
scroll to position [713, 0]
click at [876, 551] on div "1m" at bounding box center [948, 515] width 367 height 652
click at [1041, 832] on icon "button" at bounding box center [1215, 826] width 21 height 14
type input "***"
